Goal: Task Accomplishment & Management: Manage account settings

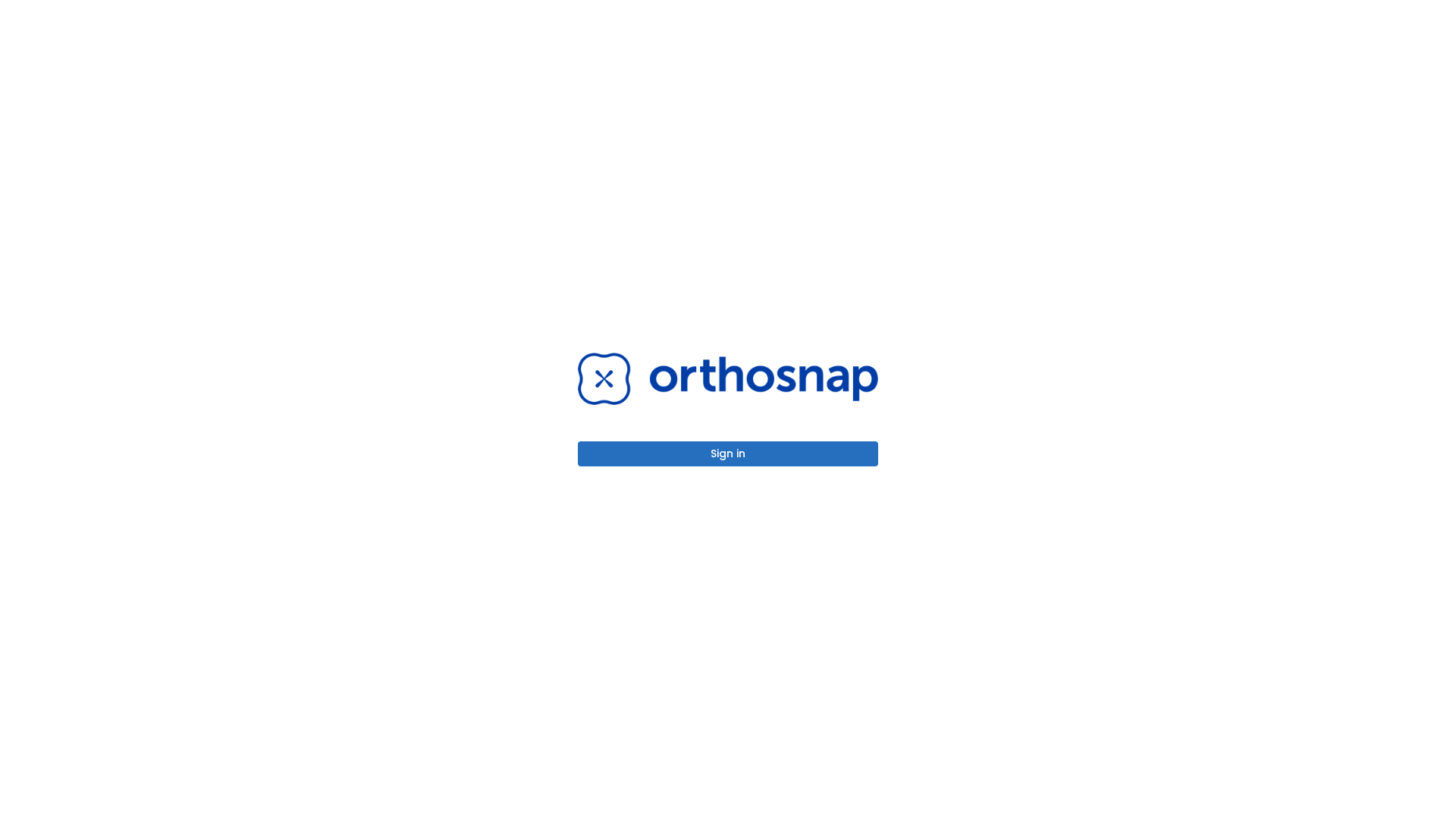
click at [728, 453] on button "Sign in" at bounding box center [728, 453] width 301 height 25
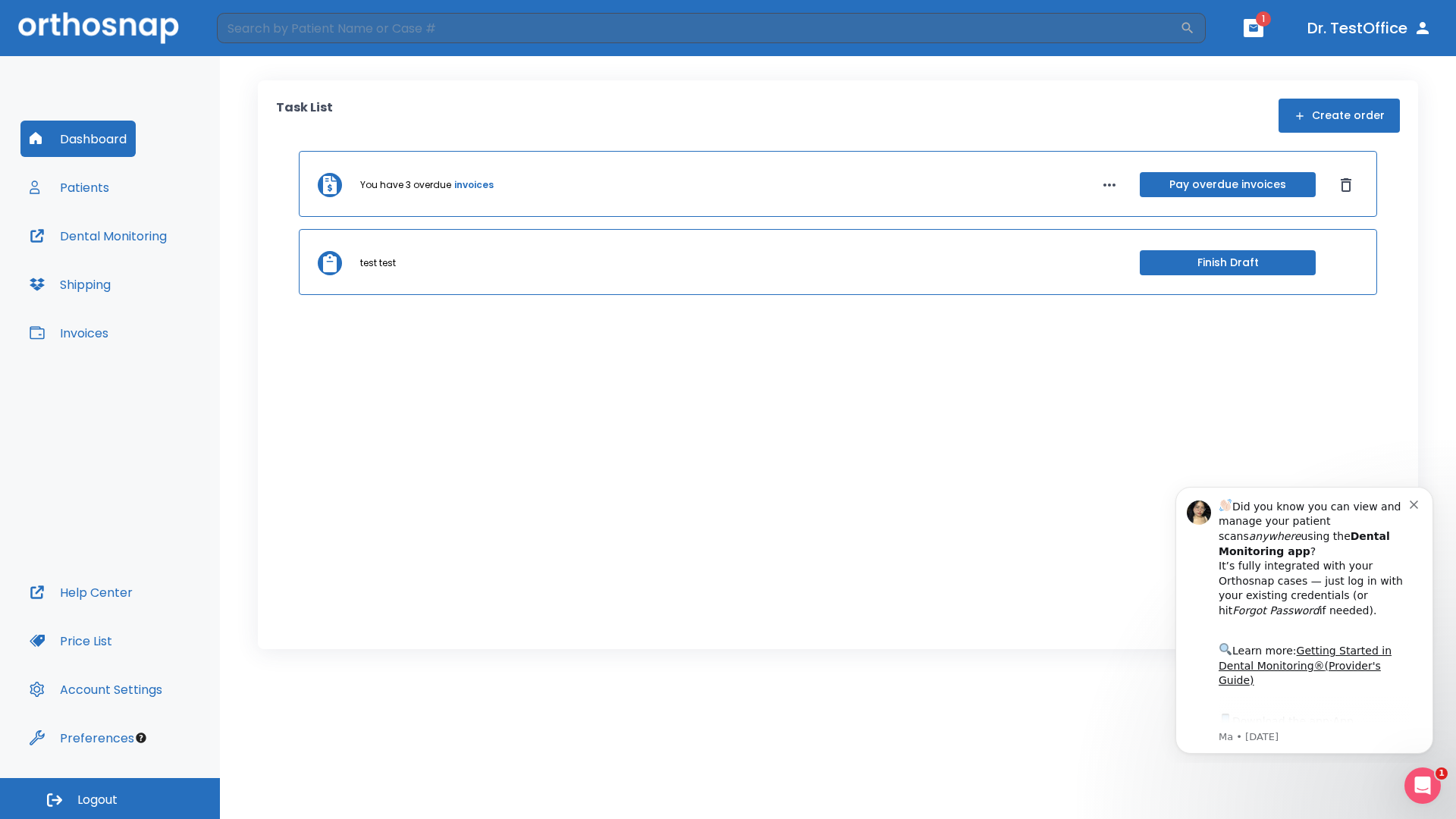
click at [110, 799] on span "Logout" at bounding box center [97, 801] width 40 height 17
